Goal: Obtain resource: Obtain resource

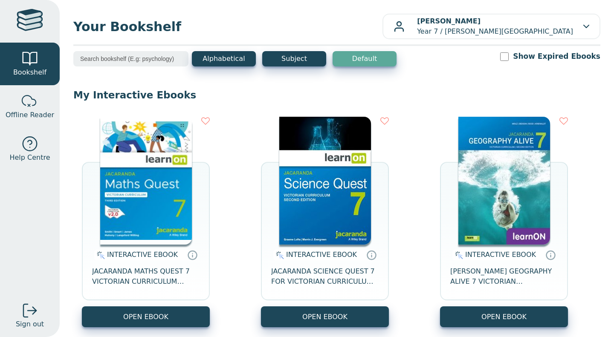
click at [167, 311] on button "OPEN EBOOK" at bounding box center [146, 317] width 128 height 21
click at [164, 321] on button "OPEN EBOOK" at bounding box center [146, 317] width 128 height 21
